Goal: Task Accomplishment & Management: Complete application form

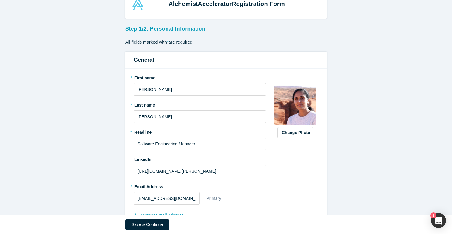
scroll to position [67, 0]
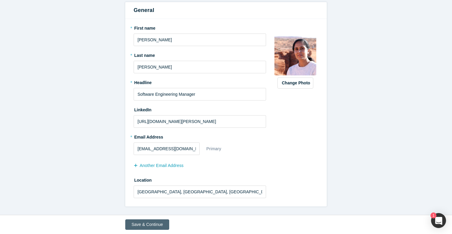
click at [154, 224] on button "Save & Continue" at bounding box center [147, 224] width 44 height 10
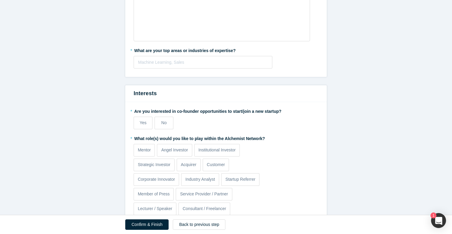
scroll to position [195, 0]
click at [165, 121] on span "No" at bounding box center [163, 122] width 5 height 5
click at [0, 0] on input "No" at bounding box center [0, 0] width 0 height 0
click at [141, 147] on p "Mentor" at bounding box center [144, 149] width 13 height 6
click at [0, 0] on input "Mentor" at bounding box center [0, 0] width 0 height 0
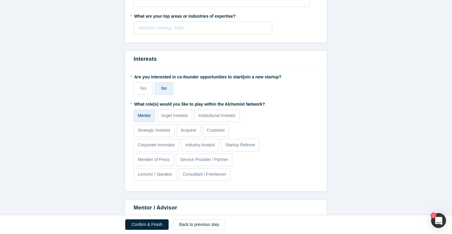
scroll to position [232, 0]
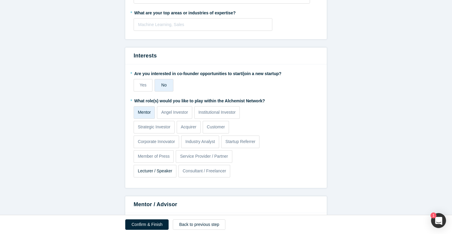
click at [169, 174] on label "Lecturer / Speaker" at bounding box center [155, 171] width 43 height 13
click at [0, 0] on input "Lecturer / Speaker" at bounding box center [0, 0] width 0 height 0
click at [214, 172] on p "Consultant / Freelancer" at bounding box center [205, 171] width 44 height 6
click at [0, 0] on input "Consultant / Freelancer" at bounding box center [0, 0] width 0 height 0
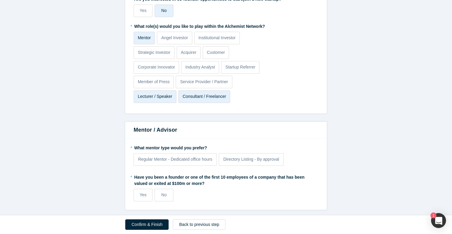
scroll to position [309, 0]
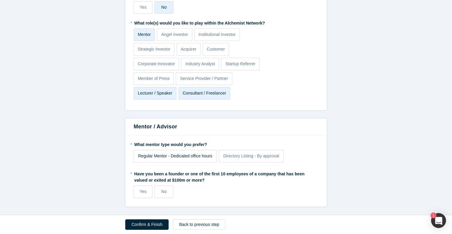
click at [205, 153] on div "Regular Mentor - Dedicated office hours" at bounding box center [175, 156] width 74 height 6
click at [0, 0] on input "Regular Mentor - Dedicated office hours" at bounding box center [0, 0] width 0 height 0
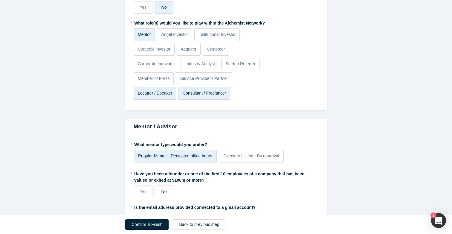
click at [170, 192] on label "No" at bounding box center [164, 191] width 19 height 13
click at [0, 0] on input "No" at bounding box center [0, 0] width 0 height 0
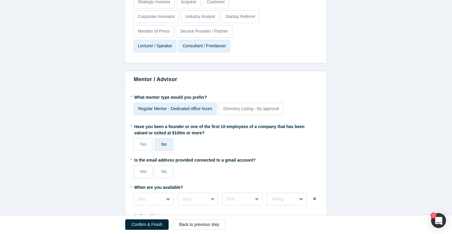
scroll to position [380, 0]
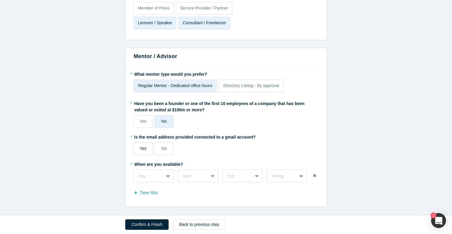
click at [147, 146] on label "Yes" at bounding box center [143, 148] width 19 height 13
click at [0, 0] on input "Yes" at bounding box center [0, 0] width 0 height 0
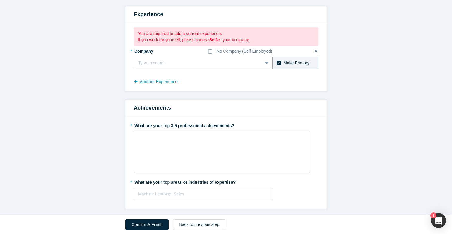
scroll to position [62, 0]
click at [198, 64] on div at bounding box center [198, 63] width 120 height 7
type input "KinderCare Learning Companies"
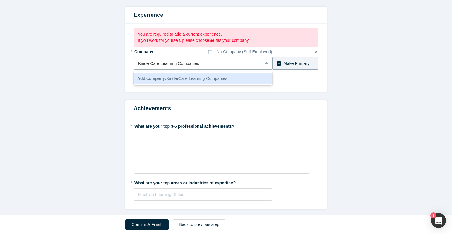
click at [205, 78] on span "Add company: KinderCare Learning Companies" at bounding box center [182, 78] width 90 height 5
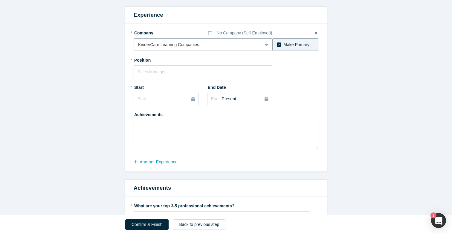
click at [204, 74] on input "text" at bounding box center [203, 71] width 139 height 13
type input "DevSecOps Engineering Manager"
click at [191, 100] on icon "button" at bounding box center [193, 99] width 4 height 4
click at [139, 117] on button "Previous Year" at bounding box center [136, 116] width 6 height 6
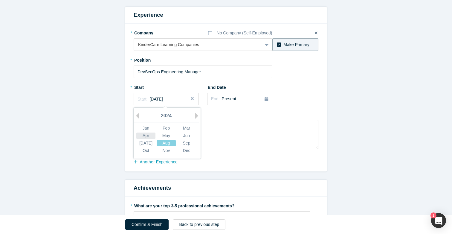
click at [150, 137] on div "Apr" at bounding box center [145, 135] width 19 height 6
click at [185, 132] on textarea at bounding box center [226, 134] width 185 height 29
click at [177, 161] on button "another Experience" at bounding box center [159, 162] width 50 height 10
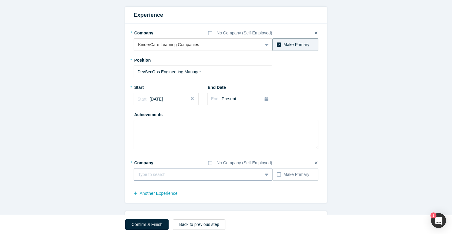
click at [184, 173] on div at bounding box center [198, 174] width 120 height 7
type input "Nike"
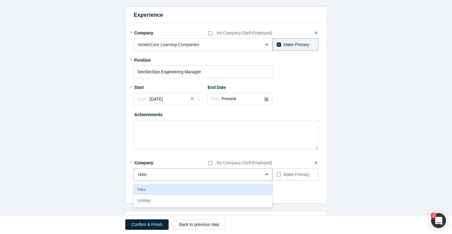
click at [184, 190] on div "Nike" at bounding box center [203, 189] width 139 height 11
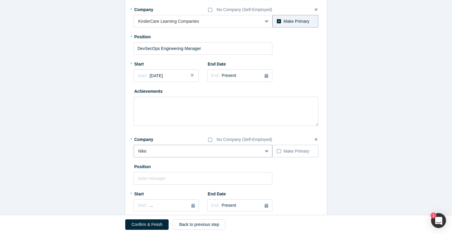
scroll to position [88, 0]
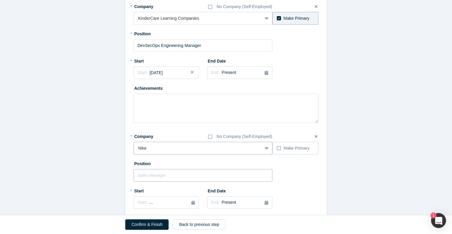
click at [208, 176] on input "text" at bounding box center [203, 175] width 139 height 13
type input "S"
type input "Software Engineering Manager - Reliability Engineering"
click at [193, 202] on icon "button" at bounding box center [193, 202] width 4 height 4
click at [140, 148] on div "2025" at bounding box center [166, 150] width 65 height 13
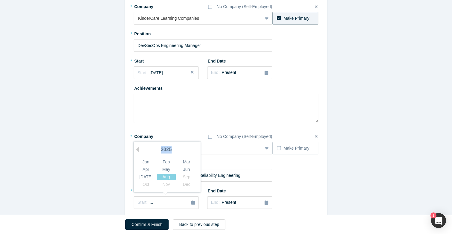
click at [140, 148] on div "2025" at bounding box center [166, 150] width 65 height 13
click at [136, 153] on div "2025" at bounding box center [166, 150] width 65 height 13
click at [136, 153] on button "Previous Year" at bounding box center [136, 150] width 6 height 6
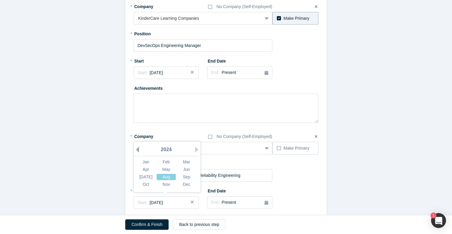
click at [136, 153] on button "Previous Year" at bounding box center [136, 150] width 6 height 6
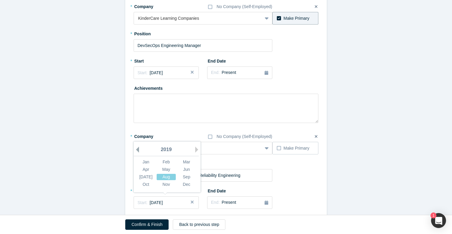
click at [136, 153] on button "Previous Year" at bounding box center [136, 150] width 6 height 6
click at [188, 170] on div "Jun" at bounding box center [186, 169] width 19 height 6
click at [269, 201] on button "End: Present" at bounding box center [239, 202] width 65 height 13
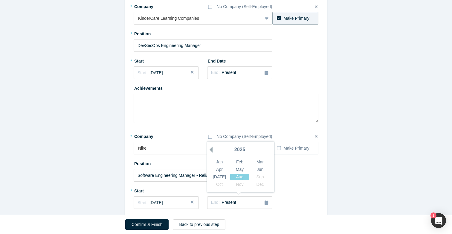
click at [213, 151] on button "Previous Year" at bounding box center [210, 150] width 6 height 6
click at [225, 170] on div "Apr" at bounding box center [219, 169] width 19 height 6
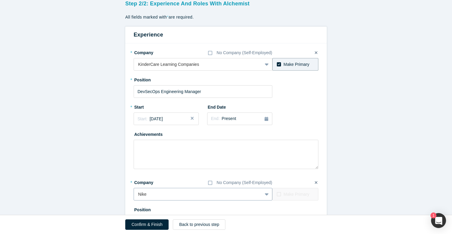
scroll to position [0, 0]
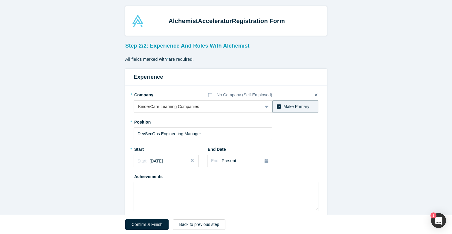
click at [179, 187] on textarea at bounding box center [226, 196] width 185 height 29
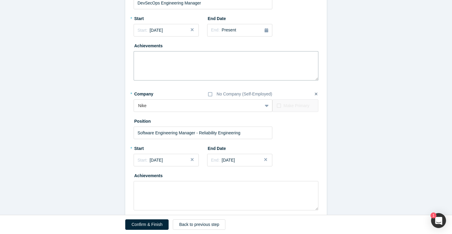
scroll to position [114, 0]
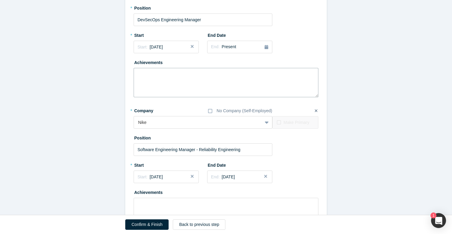
paste textarea "- Drove developer self-service initiatives by building automation frameworks th…"
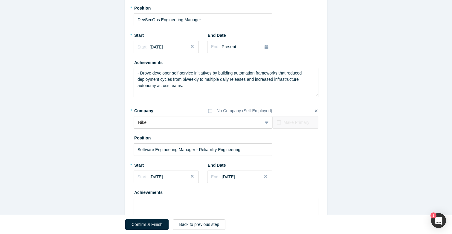
drag, startPoint x: 141, startPoint y: 72, endPoint x: 118, endPoint y: 72, distance: 22.4
paste textarea "• Rolled out tour scheduling and online program availability features, giving n…"
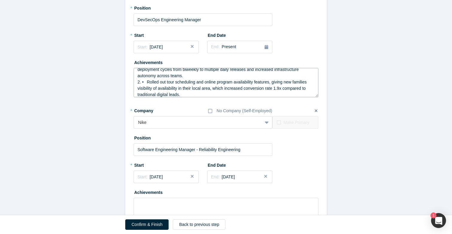
click at [147, 80] on textarea "1. Drove developer self-service initiatives by building automation frameworks t…" at bounding box center [226, 82] width 185 height 29
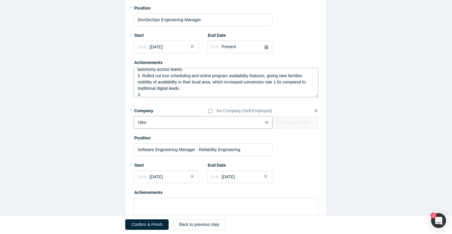
paste textarea "• Integrated SAST/DAST into 20+ pipelines, cutting high-severity vulns 45 % qua…"
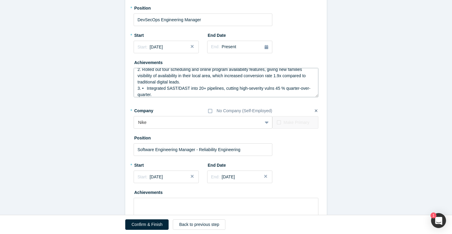
click at [272, 88] on textarea "1. Drove developer self-service initiatives by building automation frameworks t…" at bounding box center [226, 82] width 185 height 29
click at [273, 87] on textarea "1. Drove developer self-service initiatives by building automation frameworks t…" at bounding box center [226, 82] width 185 height 29
type textarea "1. Drove developer self-service initiatives by building automation frameworks t…"
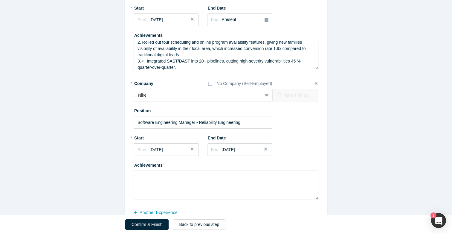
scroll to position [153, 0]
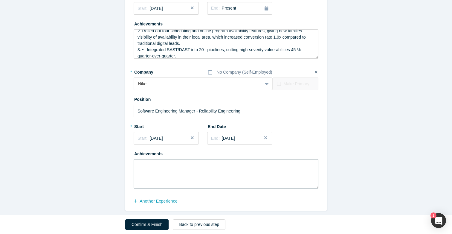
click at [159, 171] on textarea at bounding box center [226, 173] width 185 height 29
paste textarea "- Reduced manual toil by 30% through targeted automation initiatives, streamlin…"
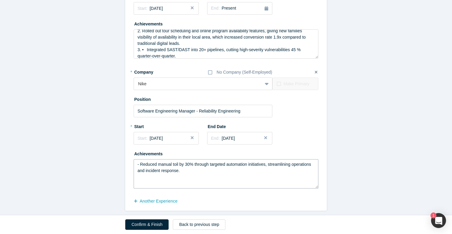
paste textarea "- Reduced operational costs by $0.5M annually by developing an internal onboard…"
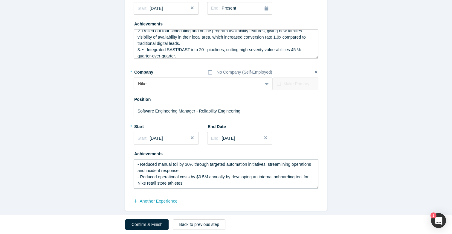
click at [176, 169] on textarea "- Reduced manual toil by 30% through targeted automation initiatives, streamlin…" at bounding box center [226, 173] width 185 height 29
click at [188, 178] on textarea "- Reduced manual toil by 30% through targeted automation initiatives, streamlin…" at bounding box center [226, 173] width 185 height 29
paste textarea "- Led Nike's strategic initiative to consolidate and modernize global marketing…"
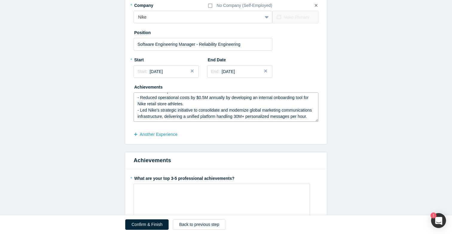
scroll to position [263, 0]
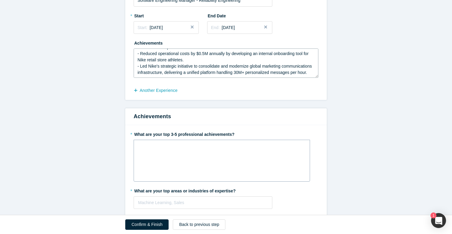
type textarea "- Reduced manual toil by 30% through targeted automation initiatives, streamlin…"
click at [187, 159] on div "rdw-wrapper" at bounding box center [222, 161] width 176 height 42
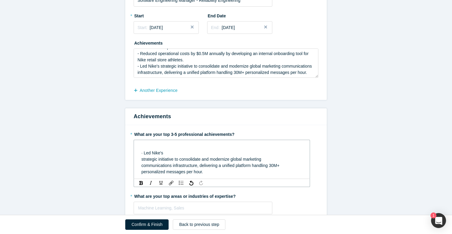
click at [143, 154] on span "· Led Nike's" at bounding box center [152, 152] width 22 height 5
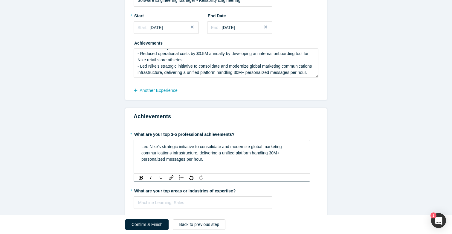
click at [141, 154] on span "communications infrastructure, delivering a unified platform handling 30M+" at bounding box center [210, 152] width 138 height 5
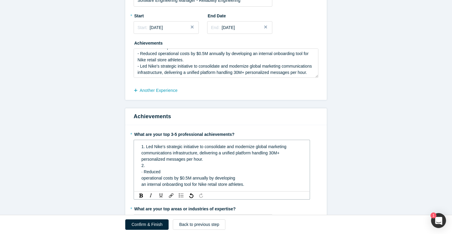
click at [144, 172] on span "· Reduced" at bounding box center [150, 171] width 19 height 5
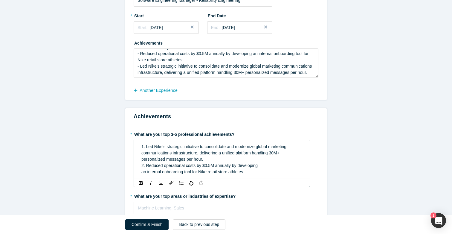
click at [141, 172] on div "1. Led Nike's strategic initiative to consolidate and modernize global marketin…" at bounding box center [222, 159] width 168 height 35
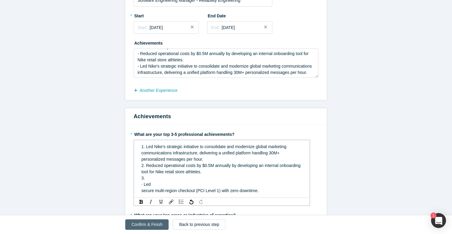
drag, startPoint x: 143, startPoint y: 185, endPoint x: 152, endPoint y: 223, distance: 40.0
click at [143, 185] on span "· Led" at bounding box center [145, 184] width 9 height 5
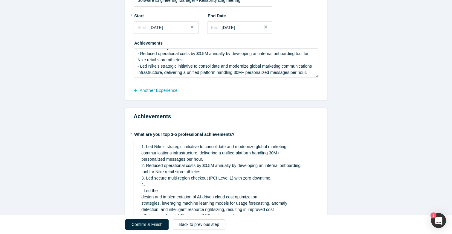
click at [144, 192] on span "· Led the" at bounding box center [149, 190] width 16 height 5
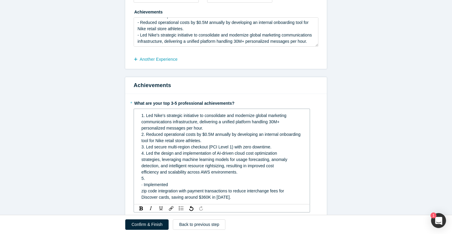
scroll to position [326, 0]
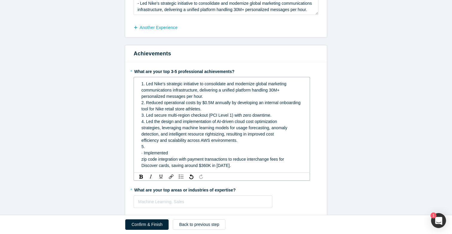
click at [145, 155] on span "· Implemented" at bounding box center [154, 152] width 27 height 5
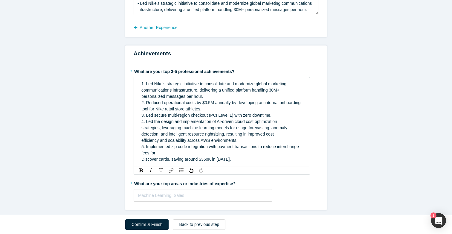
click at [141, 159] on span "Discover cards, saving around $360K in [DATE]." at bounding box center [185, 159] width 89 height 5
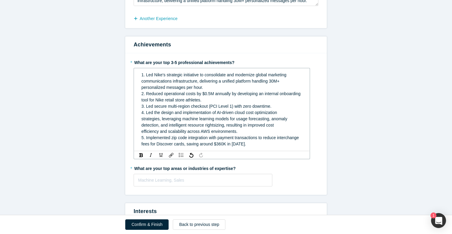
scroll to position [337, 0]
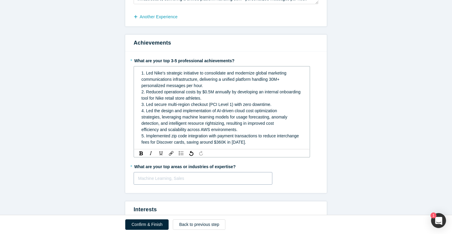
click at [153, 182] on div "Machine Learning, Sales" at bounding box center [203, 178] width 139 height 13
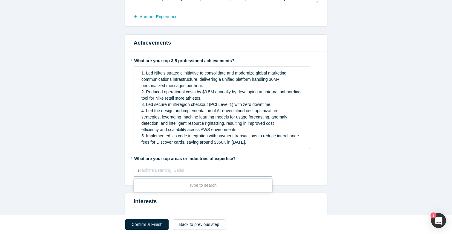
type input "ai"
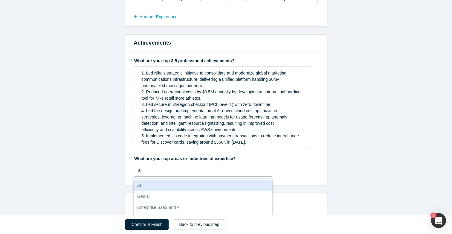
click at [163, 187] on div "AI" at bounding box center [203, 185] width 139 height 11
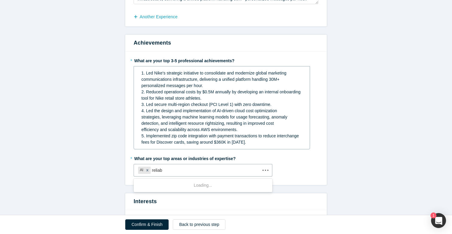
type input "reliabi"
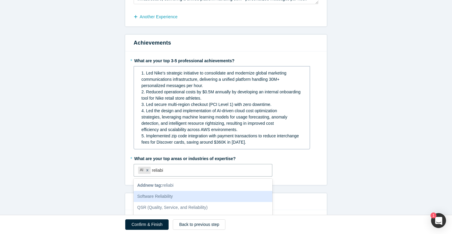
click at [170, 198] on div "Software Reliability" at bounding box center [203, 196] width 139 height 11
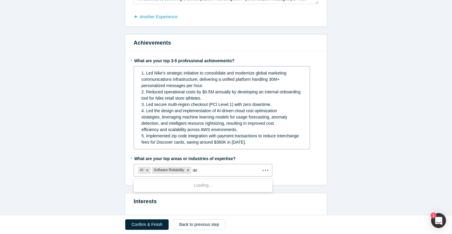
type input "dev"
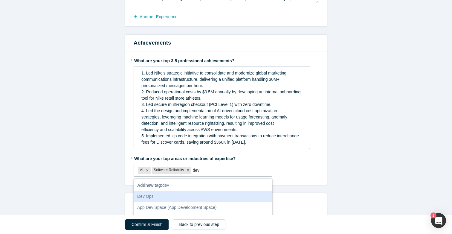
click at [180, 197] on div "Dev Ops" at bounding box center [203, 196] width 139 height 11
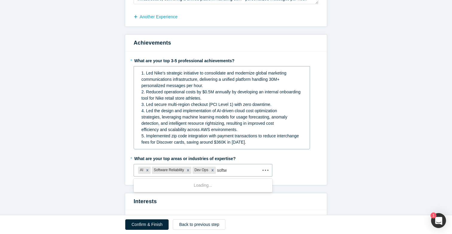
type input "softwa"
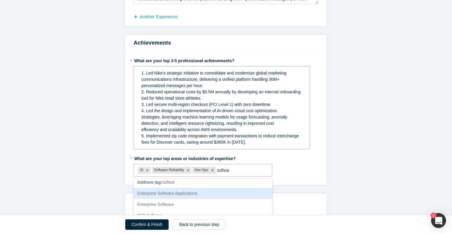
click at [183, 195] on div "Enterprise Software Applications" at bounding box center [203, 193] width 139 height 11
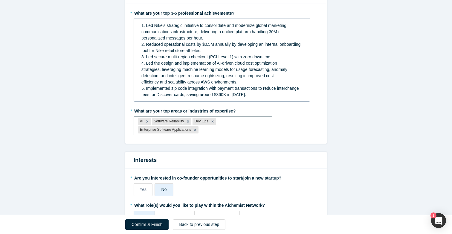
scroll to position [385, 0]
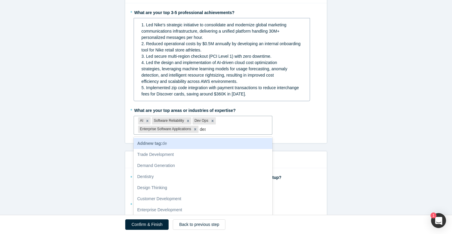
type input "desi"
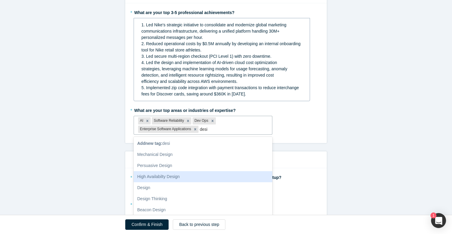
click at [190, 176] on div "High Availabilty Design" at bounding box center [203, 176] width 139 height 11
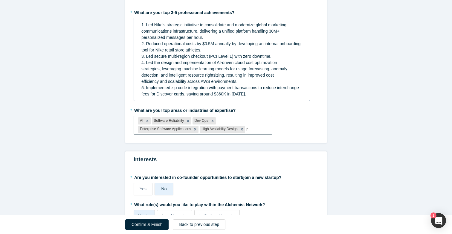
type input "ml"
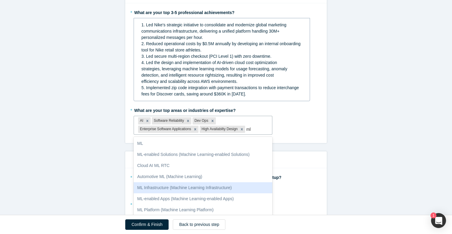
click at [196, 185] on div "ML Infrastructure (Machine Learning Infrastructure)" at bounding box center [203, 187] width 139 height 11
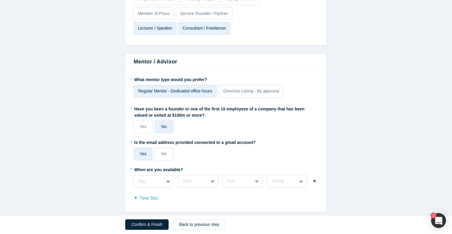
scroll to position [645, 0]
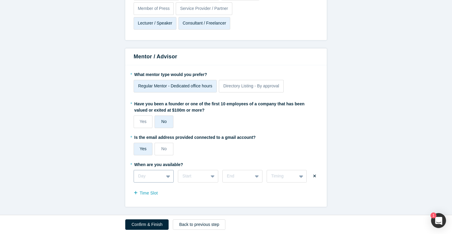
click at [170, 177] on div "Day" at bounding box center [154, 176] width 40 height 13
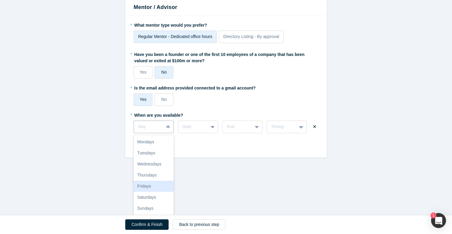
click at [158, 186] on div "Fridays" at bounding box center [154, 186] width 40 height 11
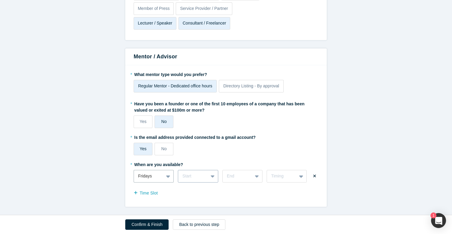
click at [194, 177] on div "Start" at bounding box center [198, 176] width 40 height 13
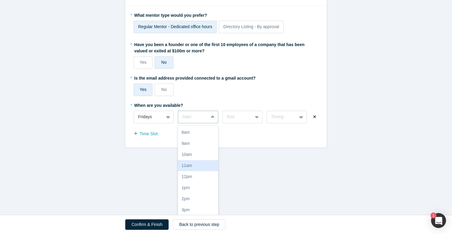
scroll to position [23, 0]
click at [196, 176] on div "12pm" at bounding box center [198, 175] width 40 height 11
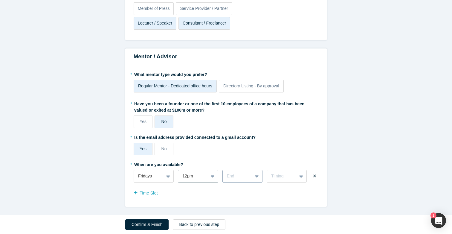
click at [256, 176] on div "End" at bounding box center [242, 176] width 40 height 13
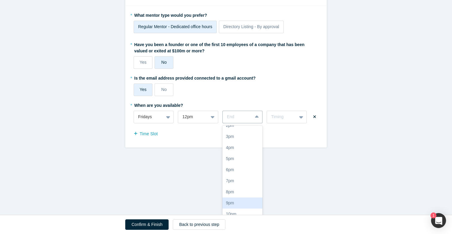
scroll to position [101, 0]
click at [243, 189] on div "8pm" at bounding box center [242, 186] width 40 height 11
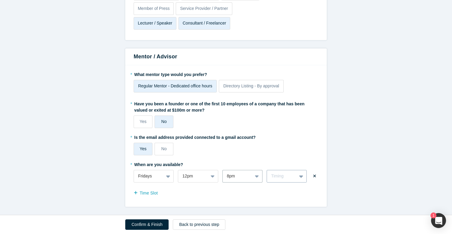
click at [278, 176] on div "Timing" at bounding box center [287, 176] width 40 height 13
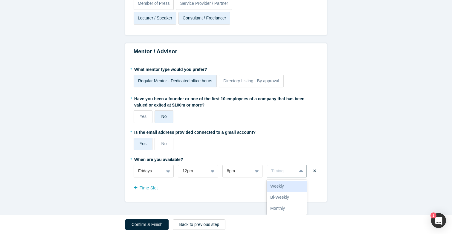
click at [283, 187] on div "Weekly" at bounding box center [287, 186] width 40 height 11
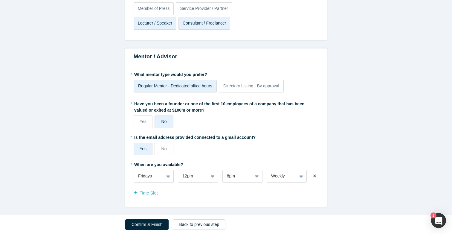
click at [155, 192] on button "Time Slot" at bounding box center [149, 193] width 31 height 10
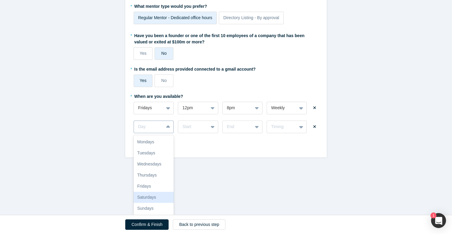
click at [157, 133] on div "Saturdays, 6 of 7. 7 results available. Use Up and Down to choose options, pres…" at bounding box center [154, 127] width 40 height 13
click at [157, 196] on div "Saturdays" at bounding box center [154, 197] width 40 height 11
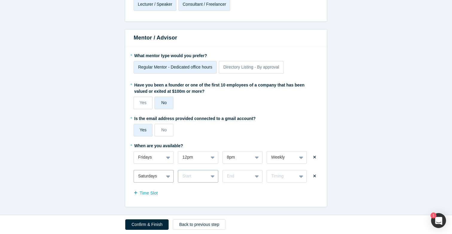
scroll to position [723, 0]
click at [200, 176] on div "Start" at bounding box center [198, 176] width 40 height 13
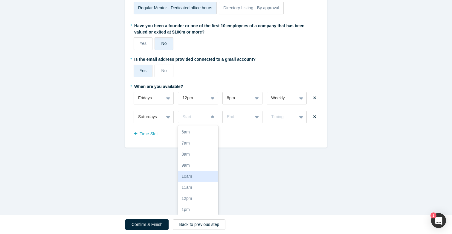
click at [202, 176] on div "10am" at bounding box center [198, 176] width 40 height 11
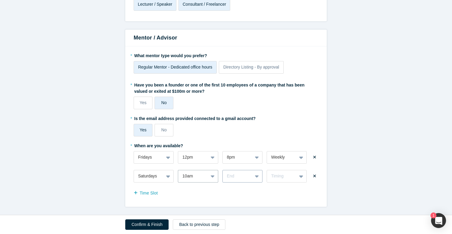
click at [241, 172] on div "End" at bounding box center [242, 176] width 40 height 13
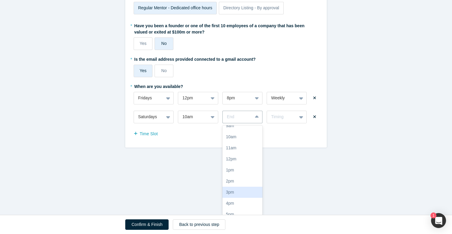
scroll to position [62, 0]
click at [238, 203] on div "6pm" at bounding box center [242, 202] width 40 height 11
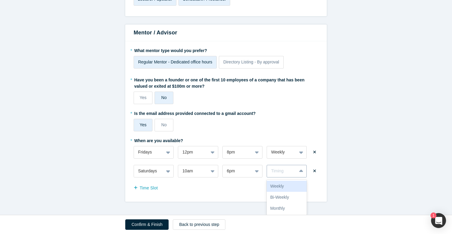
click at [283, 175] on div "Timing" at bounding box center [287, 171] width 40 height 13
click at [280, 184] on div "Weekly" at bounding box center [287, 186] width 40 height 11
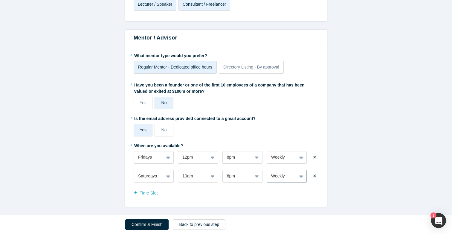
click at [155, 194] on button "Time Slot" at bounding box center [149, 193] width 31 height 10
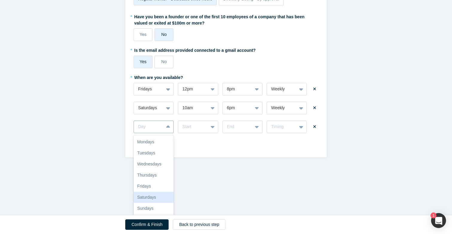
click at [157, 133] on div "Saturdays, 6 of 7. 7 results available. Use Up and Down to choose options, pres…" at bounding box center [154, 127] width 40 height 13
click at [157, 207] on div "Sundays" at bounding box center [154, 208] width 40 height 11
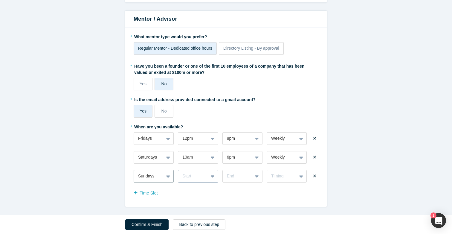
click at [198, 178] on div "Start" at bounding box center [198, 176] width 40 height 13
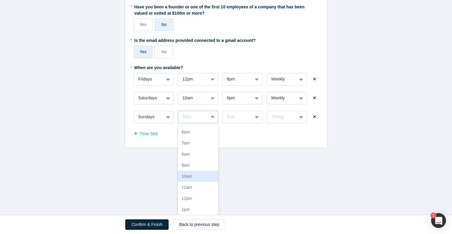
click at [201, 175] on div "10am" at bounding box center [198, 176] width 40 height 11
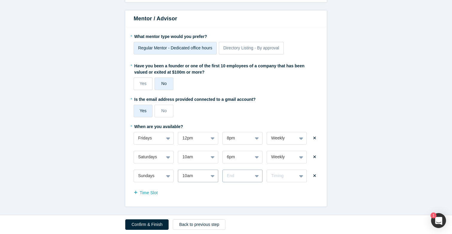
click at [240, 177] on div "End" at bounding box center [242, 176] width 40 height 13
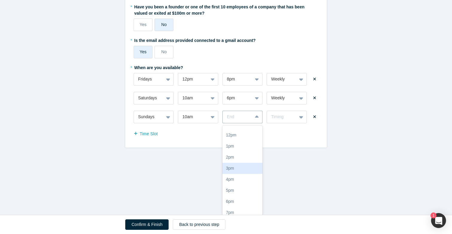
scroll to position [64, 0]
click at [239, 198] on div "6pm" at bounding box center [242, 200] width 40 height 11
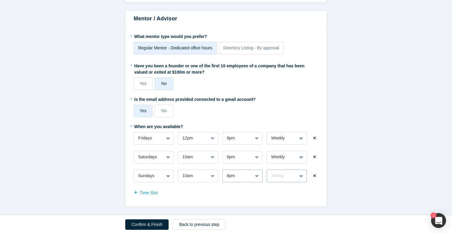
click at [279, 173] on div "Timing" at bounding box center [281, 176] width 21 height 6
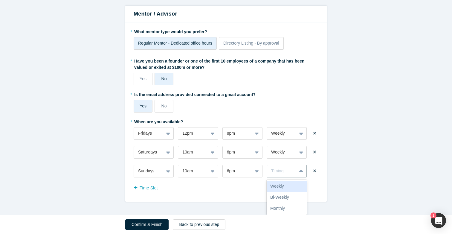
click at [280, 186] on div "Weekly" at bounding box center [287, 186] width 40 height 11
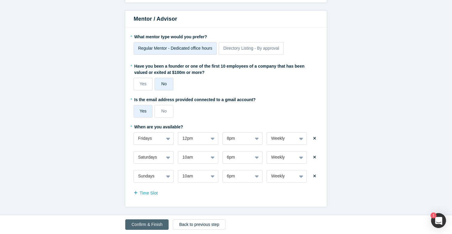
click at [148, 223] on button "Confirm & Finish" at bounding box center [146, 224] width 43 height 10
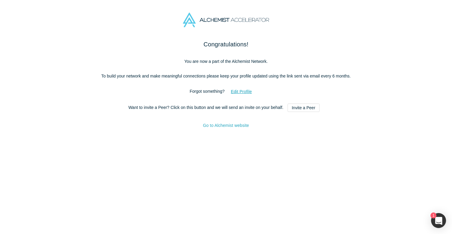
click at [215, 128] on link "Go to Alchemist website" at bounding box center [226, 125] width 46 height 5
